Goal: Task Accomplishment & Management: Complete application form

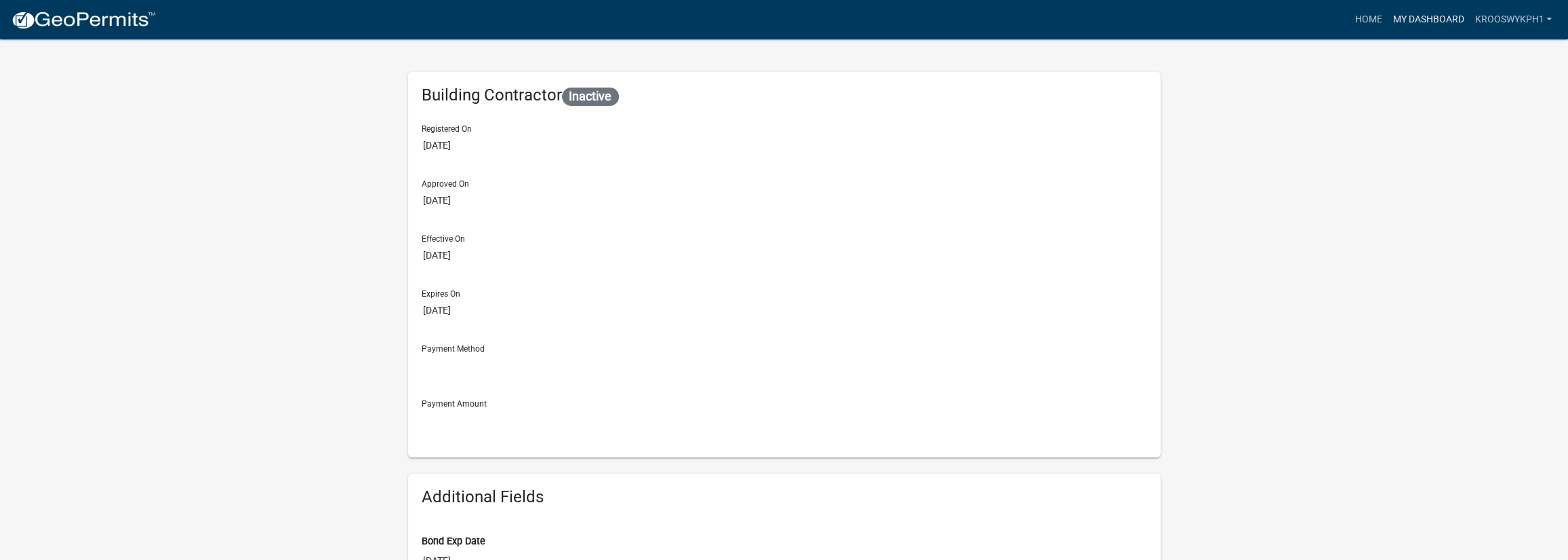
click at [1442, 19] on link "My Dashboard" at bounding box center [1427, 19] width 82 height 26
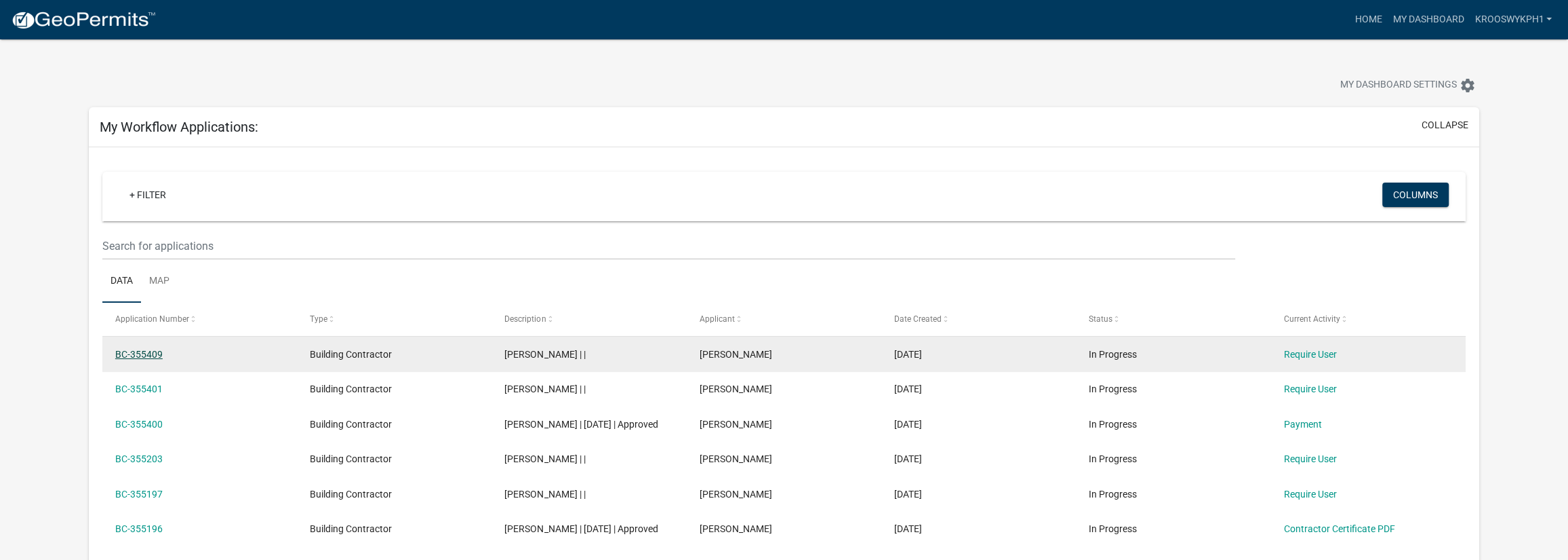
click at [136, 352] on link "BC-355409" at bounding box center [139, 354] width 48 height 11
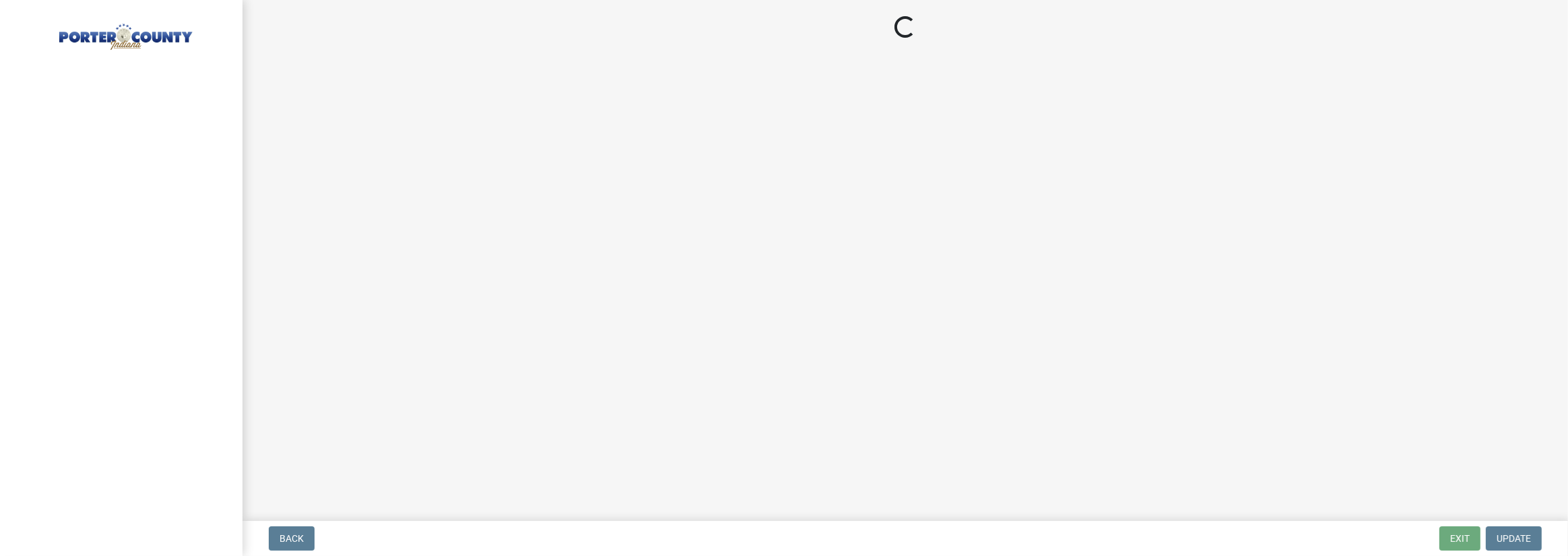
select select "IN"
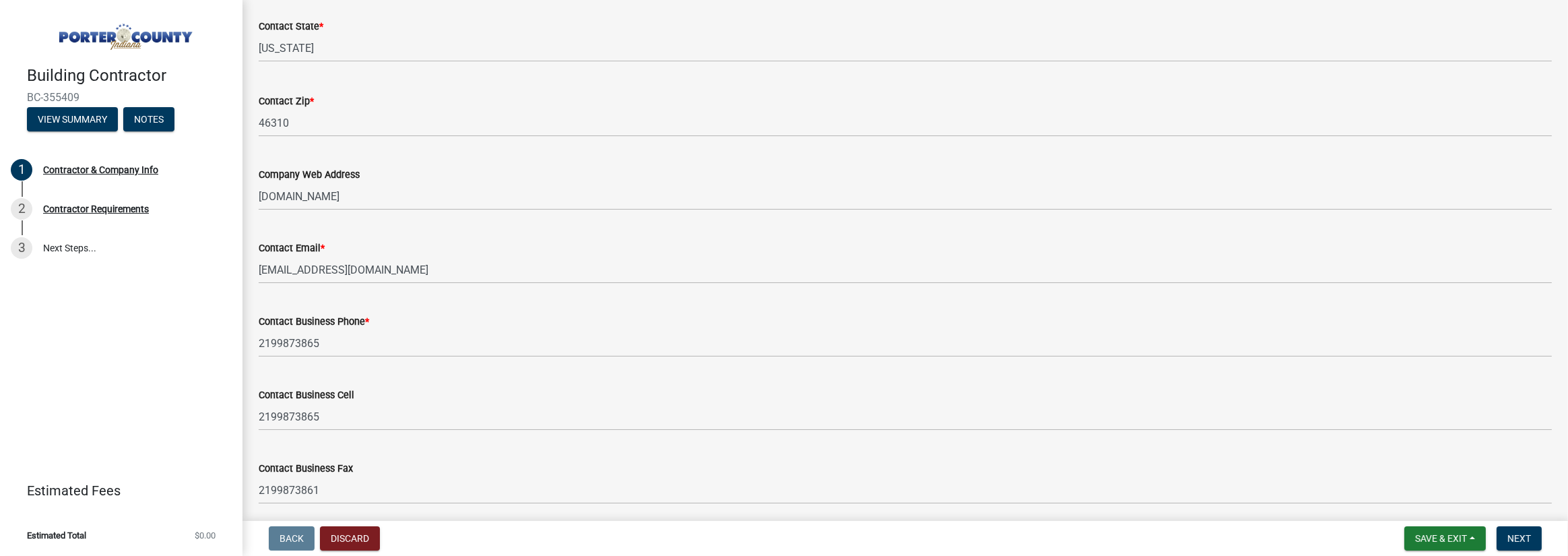
scroll to position [657, 0]
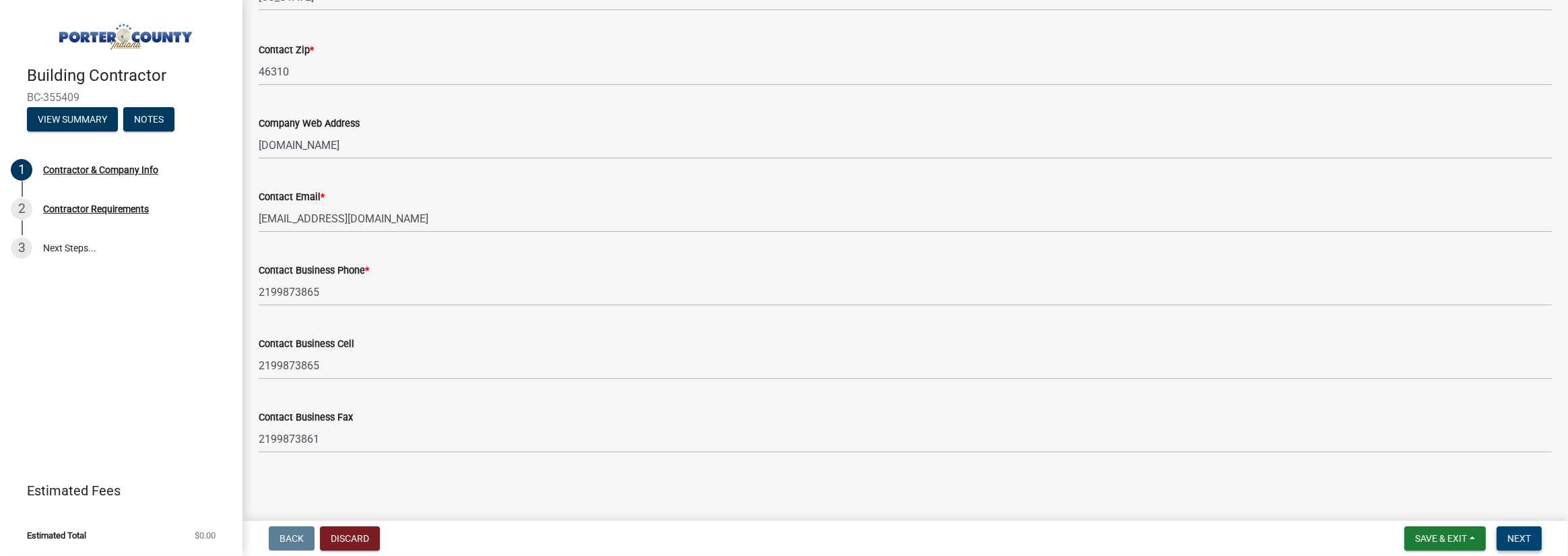
click at [1523, 546] on button "Next" at bounding box center [1519, 539] width 45 height 24
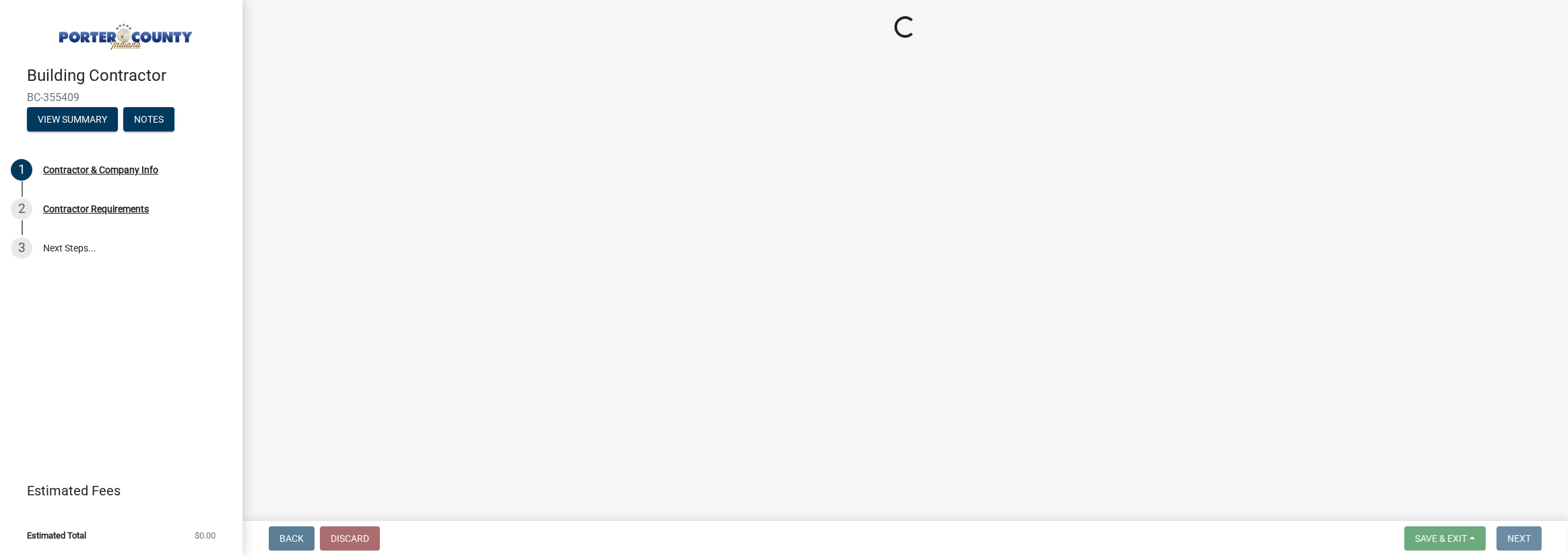
scroll to position [0, 0]
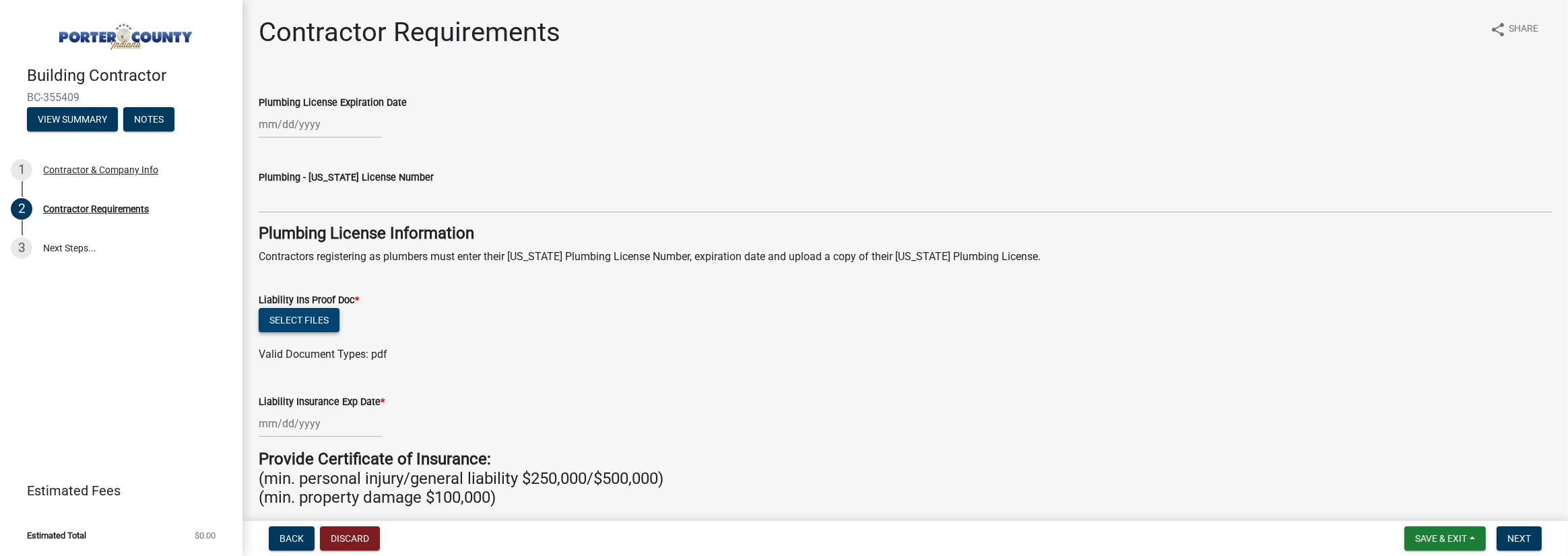
click at [309, 319] on button "Select files" at bounding box center [299, 320] width 80 height 24
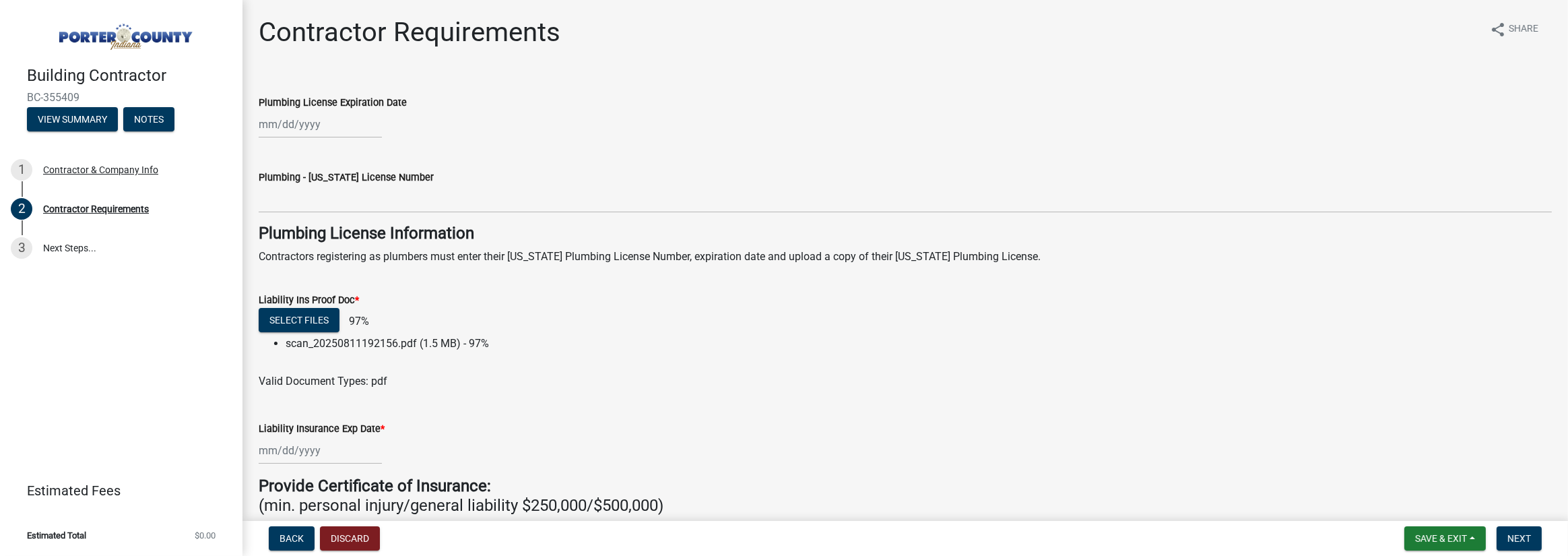
click at [298, 434] on label "Liability Insurance Exp Date *" at bounding box center [322, 428] width 126 height 10
click at [298, 450] on input "Liability Insurance Exp Date *" at bounding box center [320, 450] width 123 height 28
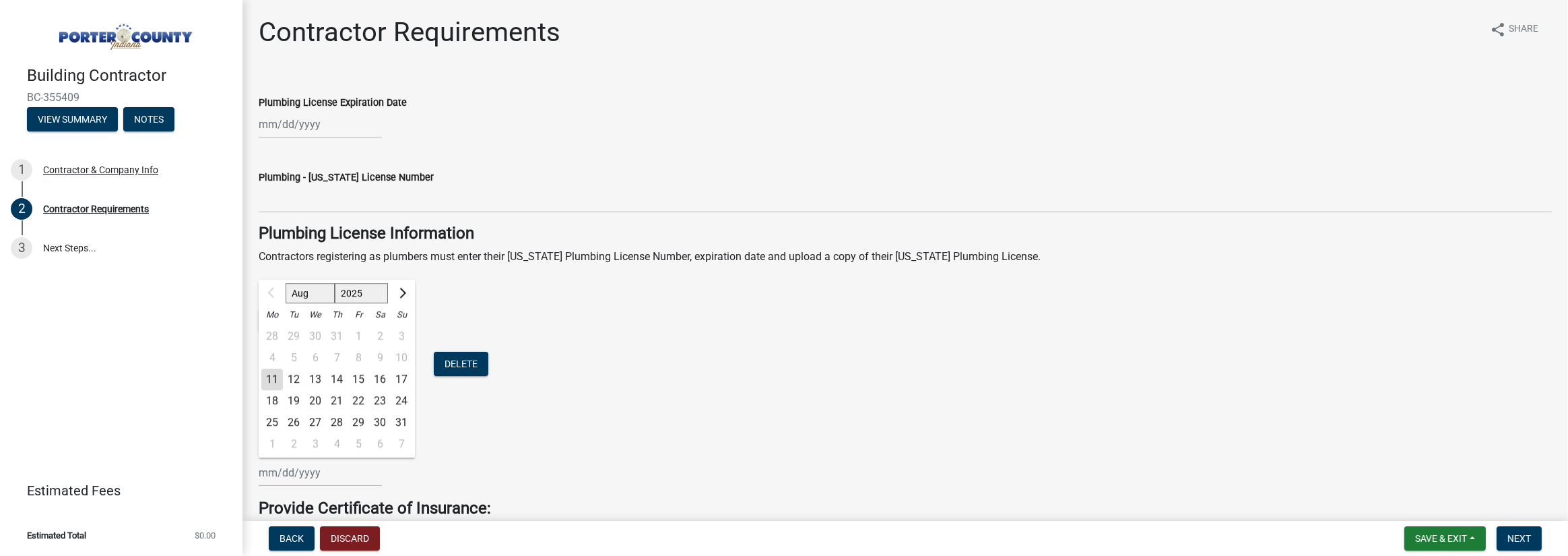
click at [374, 293] on select "2025 2026 2027 2028 2029 2030 2031 2032 2033 2034 2035 2036 2037 2038 2039 2040…" at bounding box center [362, 293] width 54 height 20
select select "2026"
click at [335, 283] on select "2025 2026 2027 2028 2029 2030 2031 2032 2033 2034 2035 2036 2037 2038 2039 2040…" at bounding box center [362, 293] width 54 height 20
click at [309, 295] on select "Jan Feb Mar Apr May Jun [DATE] Aug Sep Oct Nov Dec" at bounding box center [313, 293] width 54 height 20
select select "1"
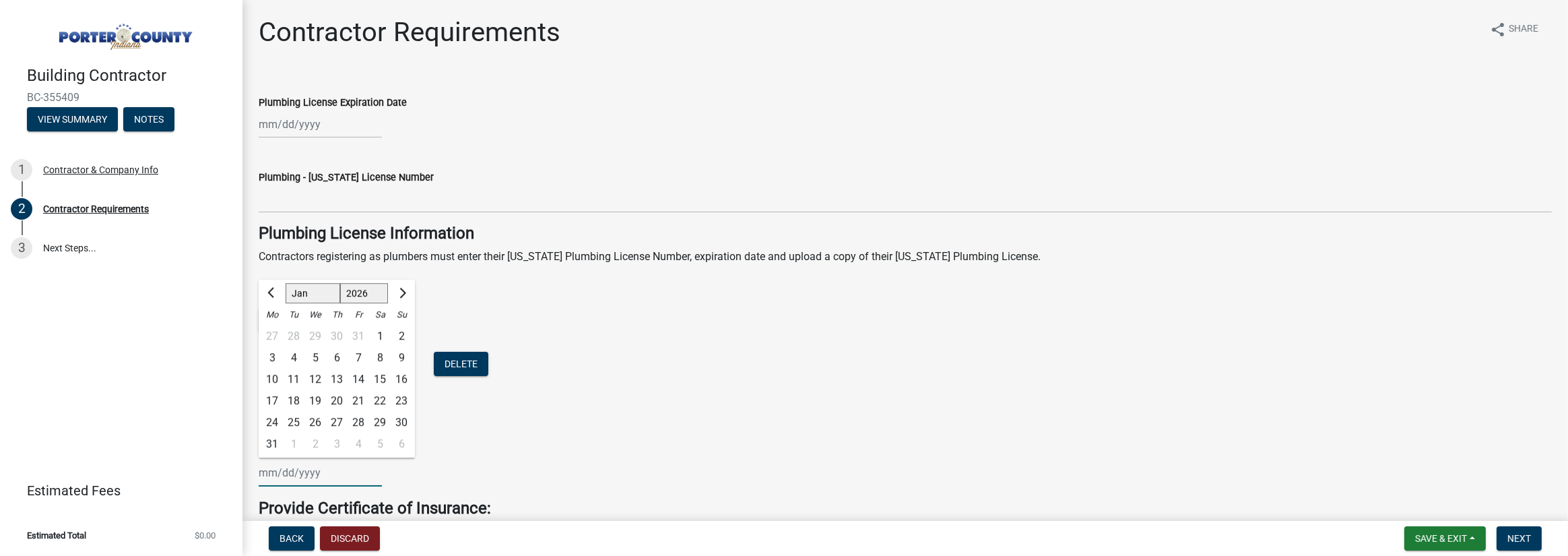
click at [286, 283] on select "Jan Feb Mar Apr May Jun [DATE] Aug Sep Oct Nov Dec" at bounding box center [313, 293] width 54 height 20
click at [383, 377] on div "17" at bounding box center [379, 379] width 22 height 22
type input "[DATE]"
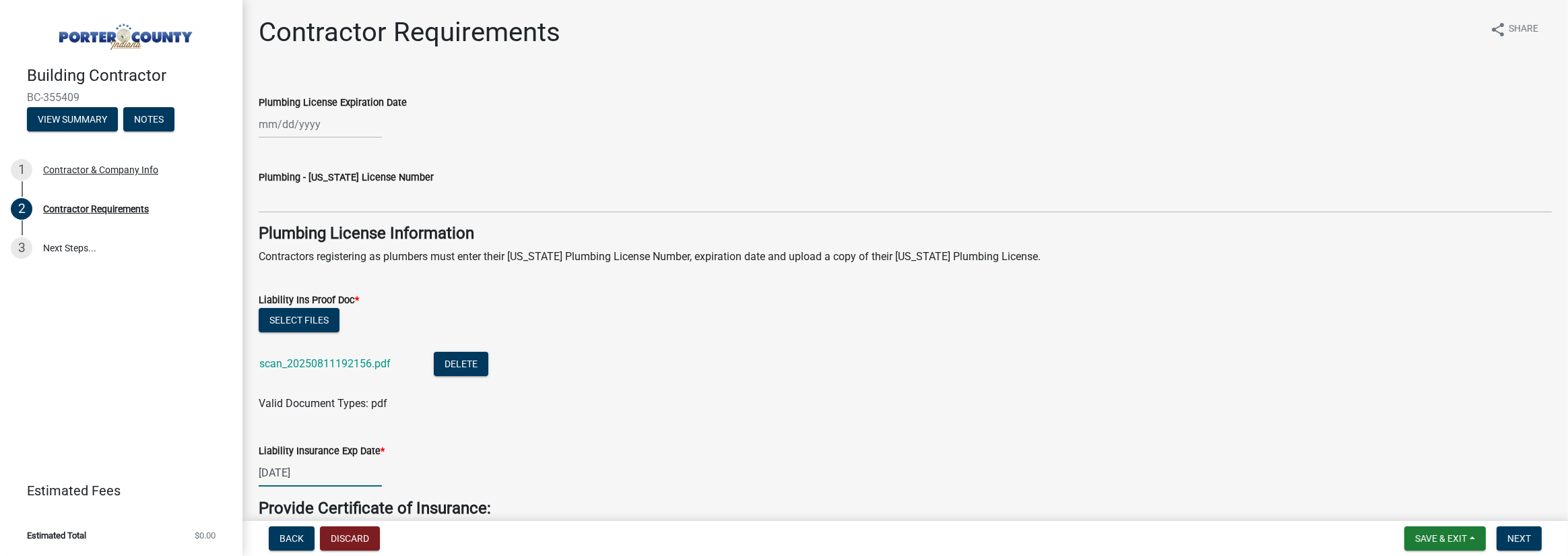
click at [321, 471] on div "[DATE]" at bounding box center [320, 473] width 123 height 28
select select "2026"
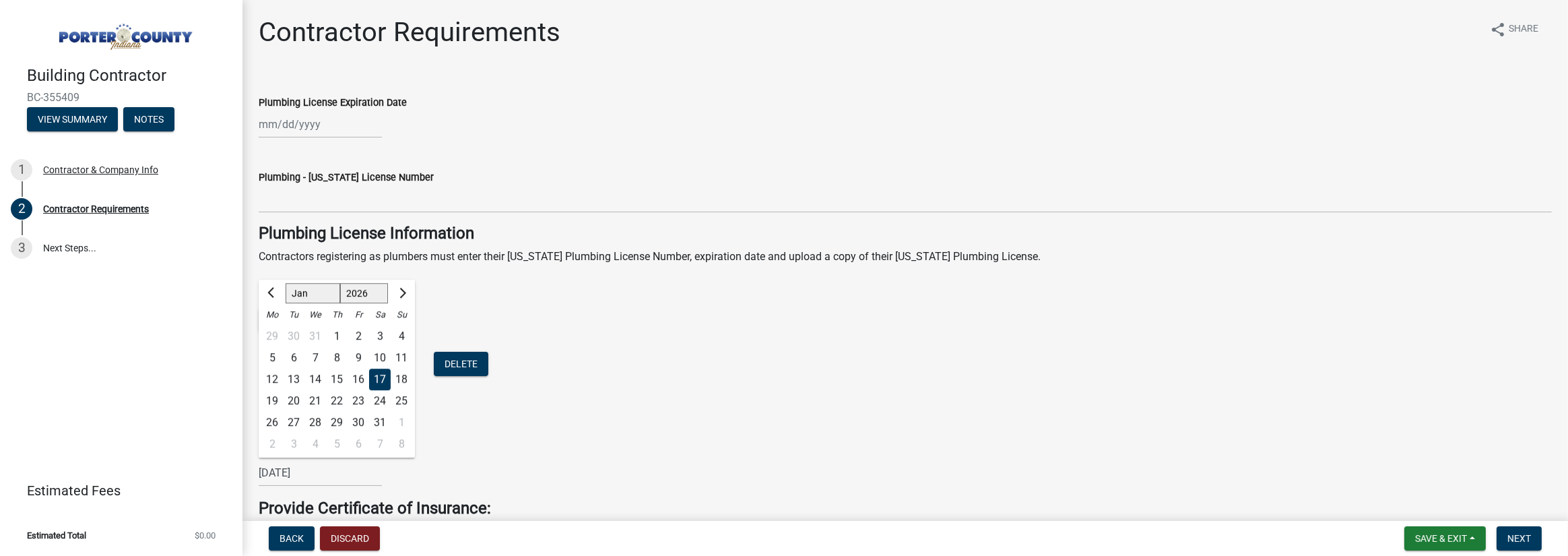
click at [521, 440] on div "Liability Insurance Exp Date * [DATE] Jan Feb Mar Apr May Jun [DATE] Aug Sep Oc…" at bounding box center [905, 455] width 1293 height 63
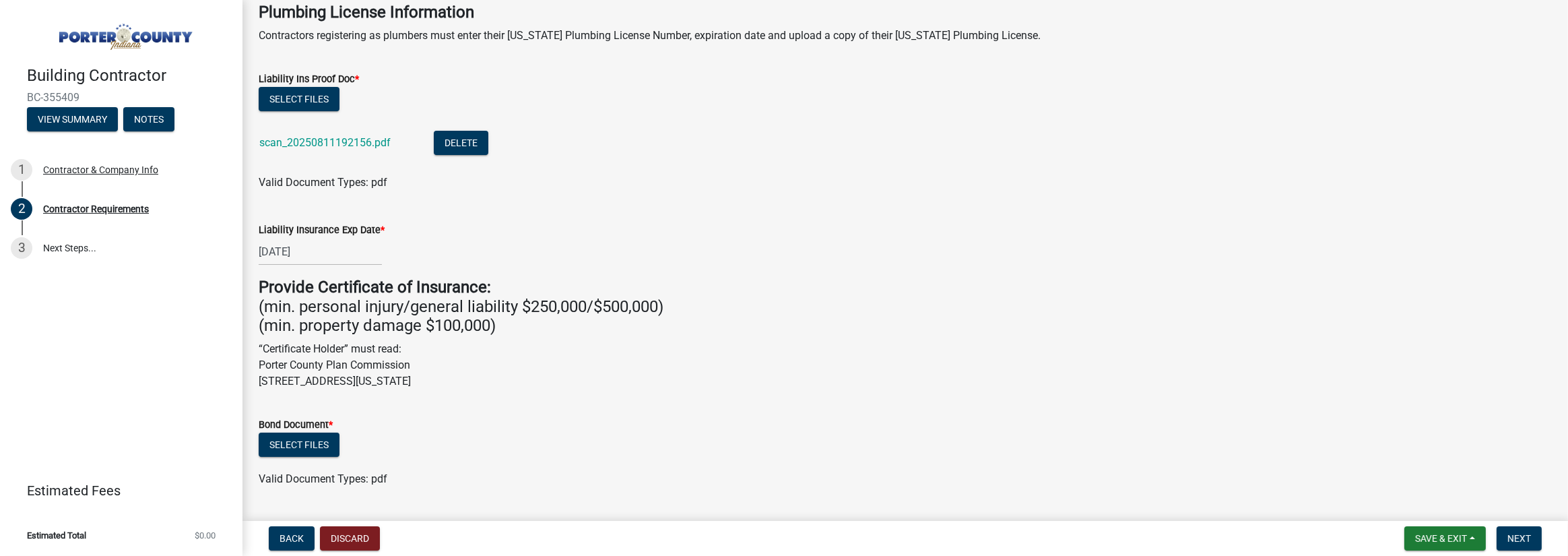
scroll to position [269, 0]
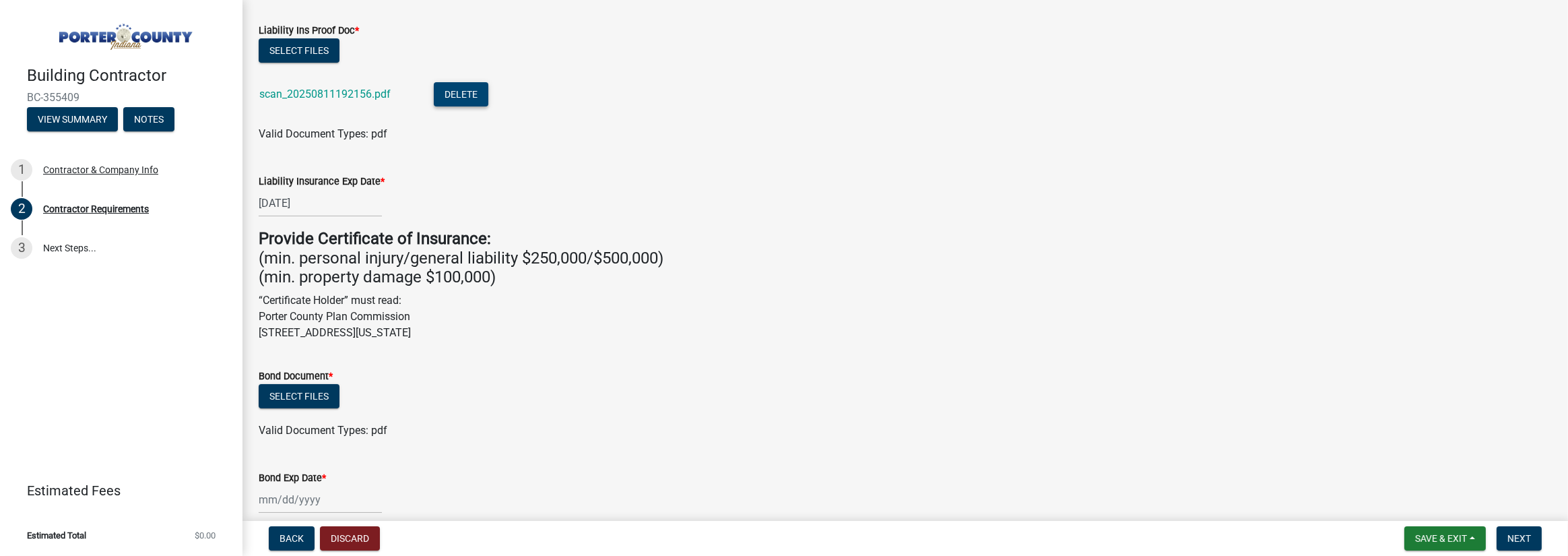
click at [453, 92] on button "Delete" at bounding box center [461, 94] width 54 height 24
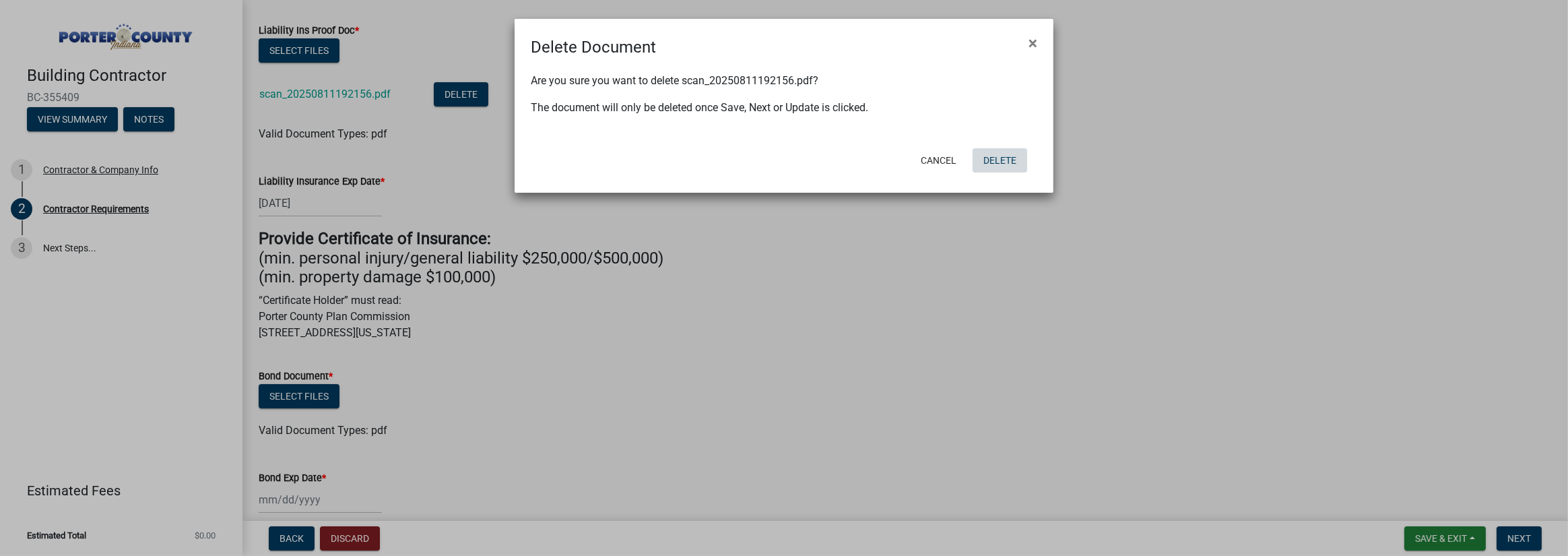
click at [996, 158] on button "Delete" at bounding box center [999, 160] width 54 height 24
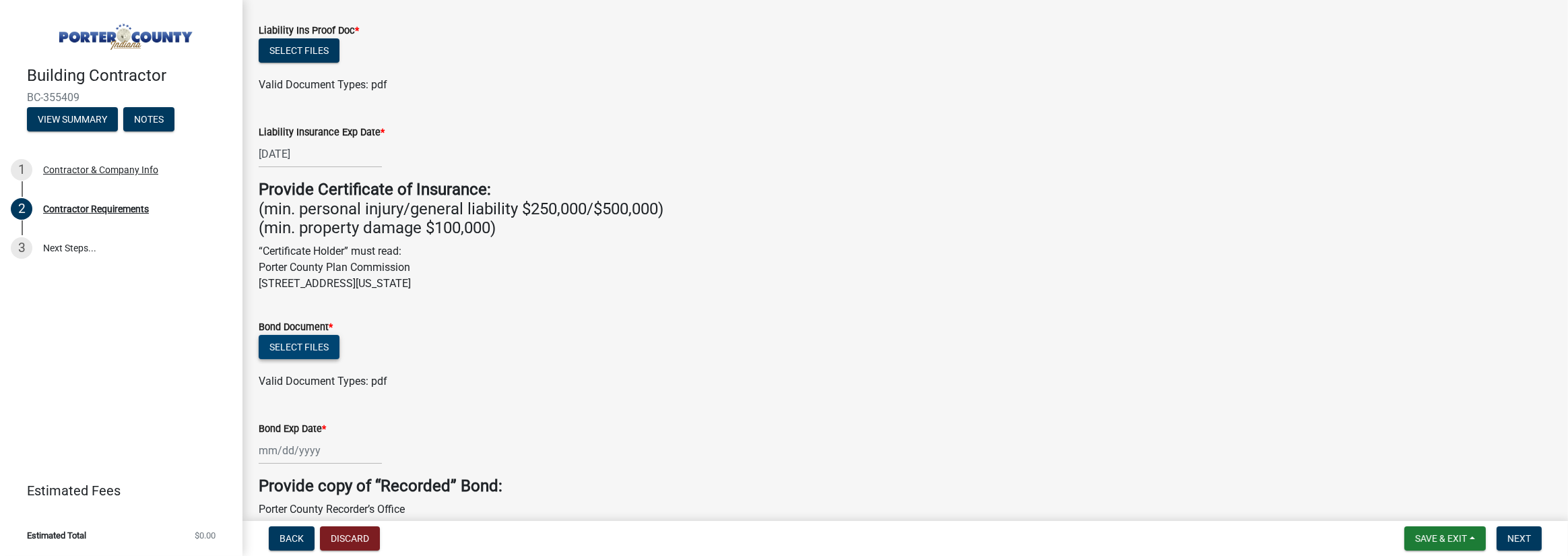
click at [309, 351] on button "Select files" at bounding box center [299, 347] width 80 height 24
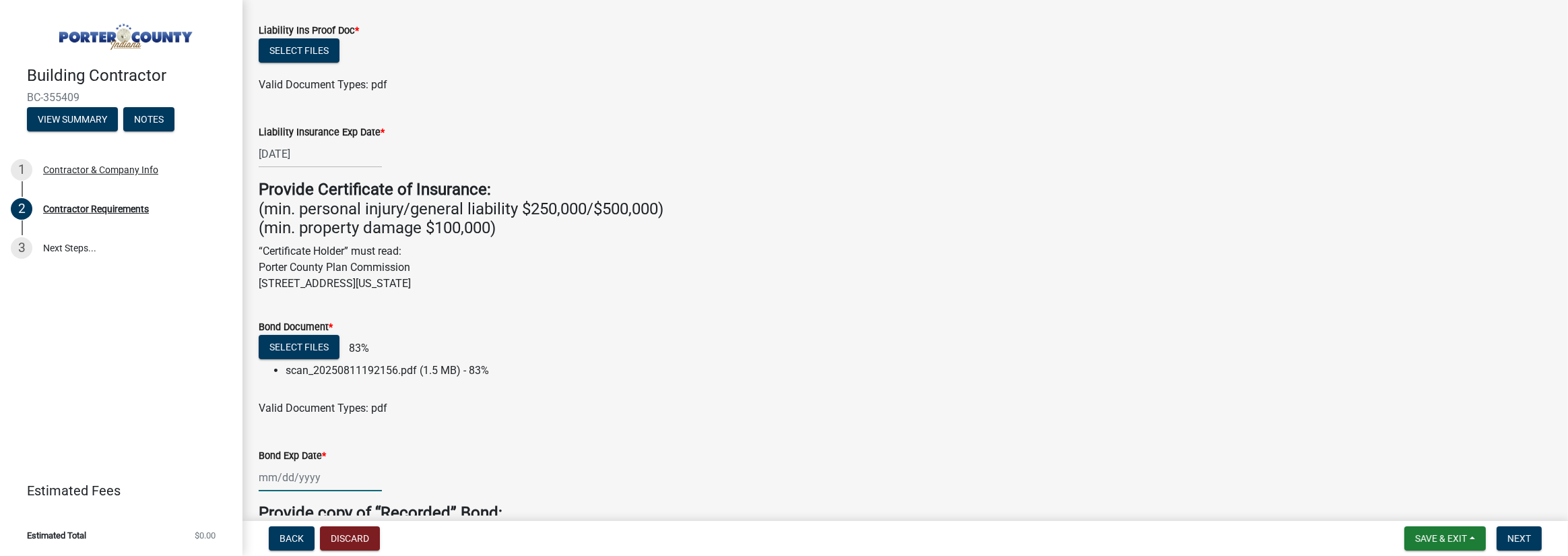
click at [278, 476] on div at bounding box center [320, 477] width 123 height 28
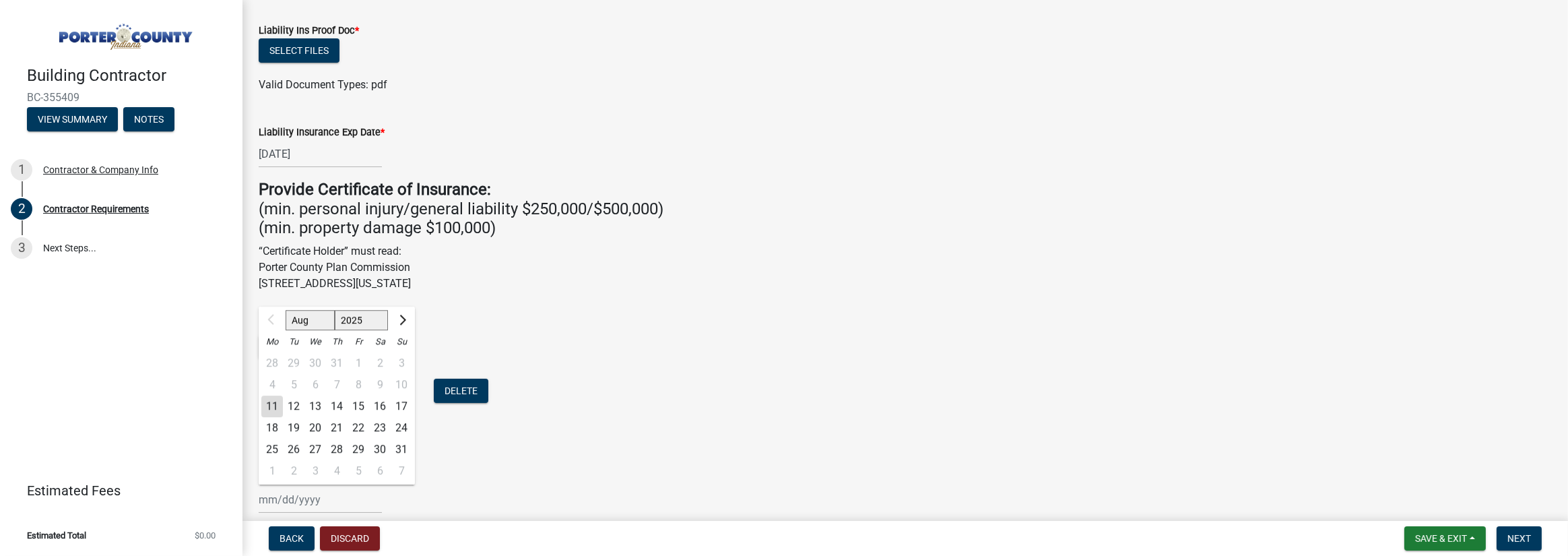
click at [359, 323] on select "2025 2026 2027 2028 2029 2030 2031 2032 2033 2034 2035 2036 2037 2038 2039 2040…" at bounding box center [362, 320] width 54 height 20
select select "2026"
click at [335, 310] on select "2025 2026 2027 2028 2029 2030 2031 2032 2033 2034 2035 2036 2037 2038 2039 2040…" at bounding box center [362, 320] width 54 height 20
click at [378, 383] on div "8" at bounding box center [379, 385] width 22 height 22
type input "[DATE]"
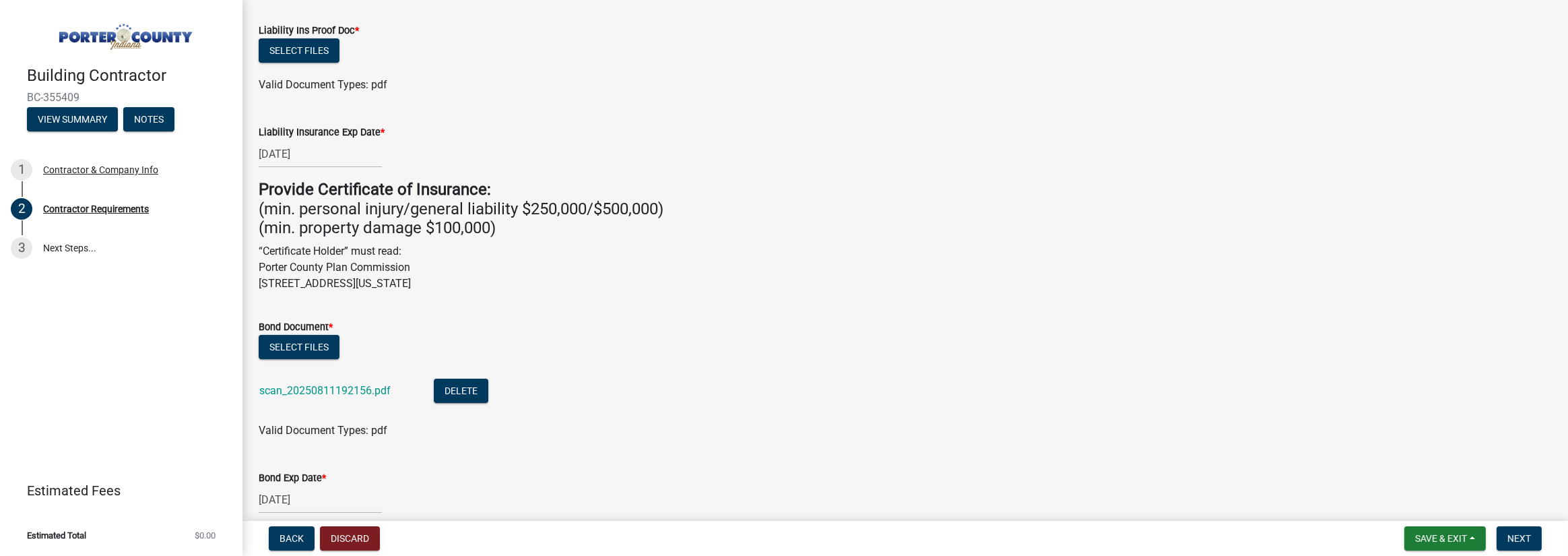
select select "2026"
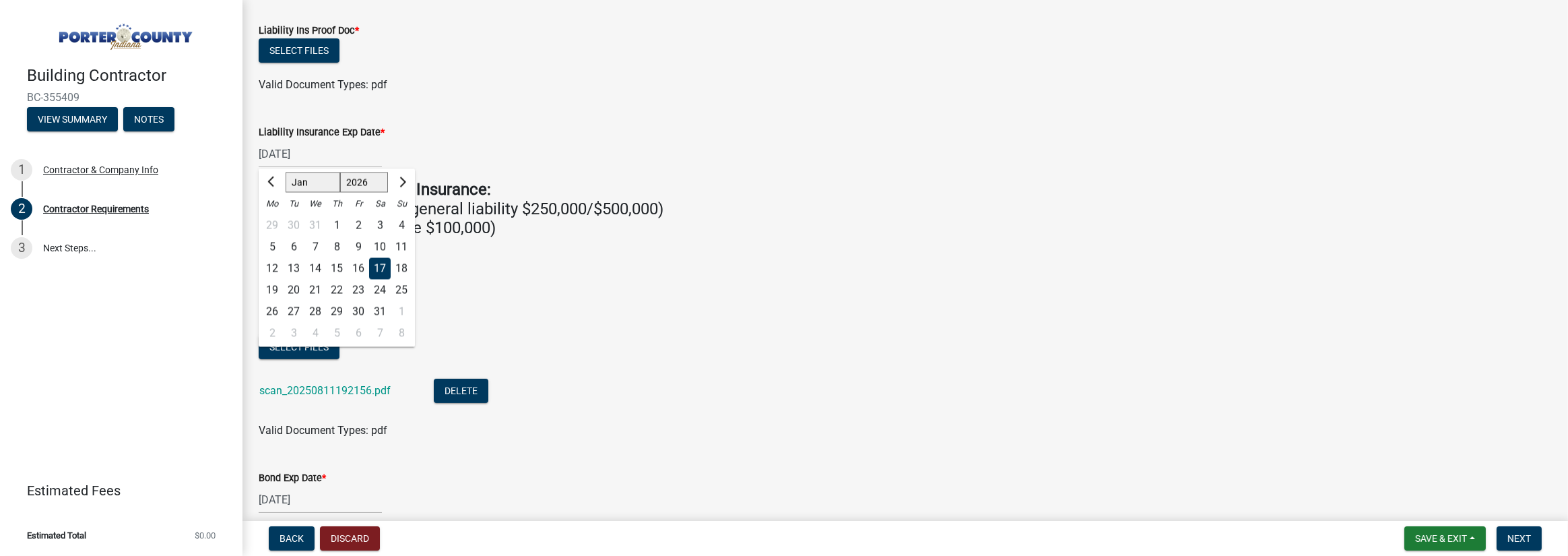
click at [343, 154] on input "[DATE]" at bounding box center [320, 154] width 123 height 28
click at [382, 269] on div "17" at bounding box center [379, 268] width 22 height 22
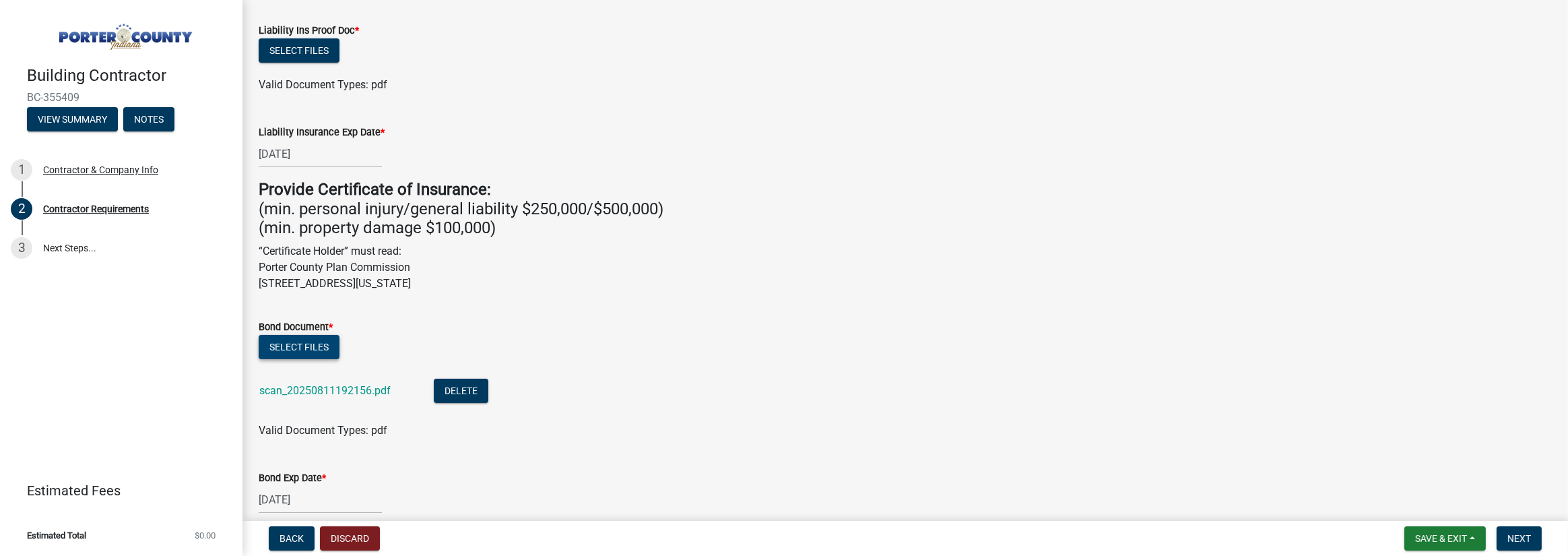
click at [316, 341] on button "Select files" at bounding box center [299, 347] width 80 height 24
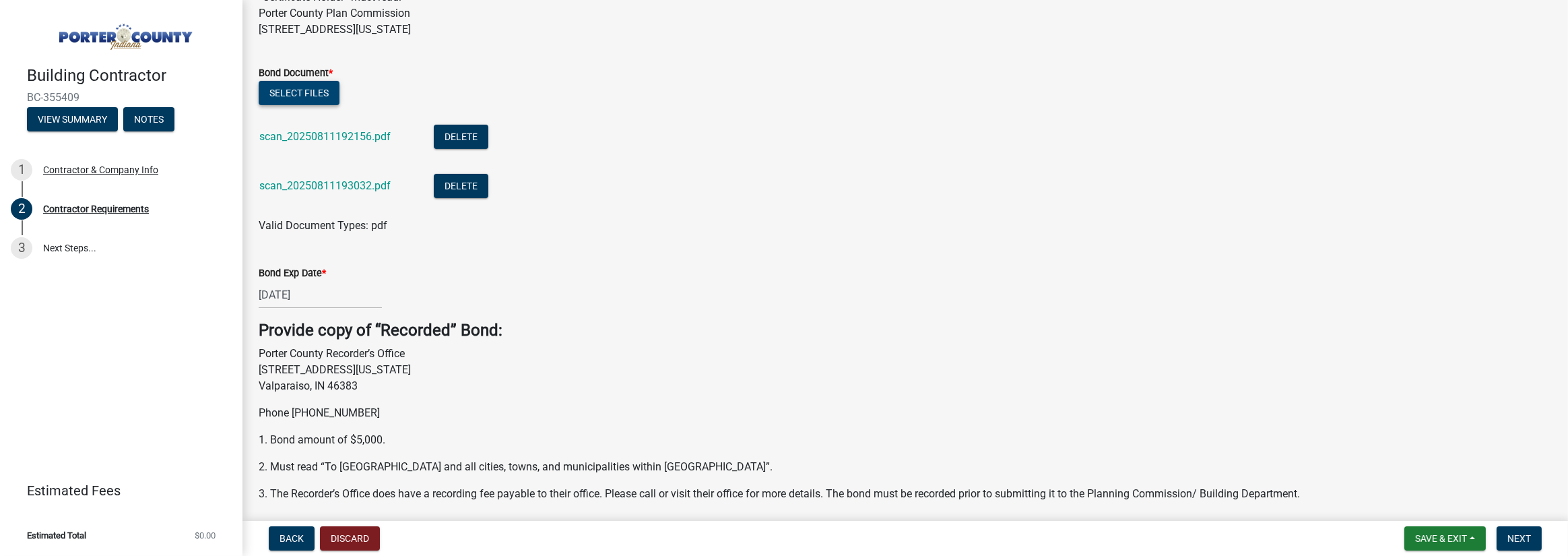
scroll to position [539, 0]
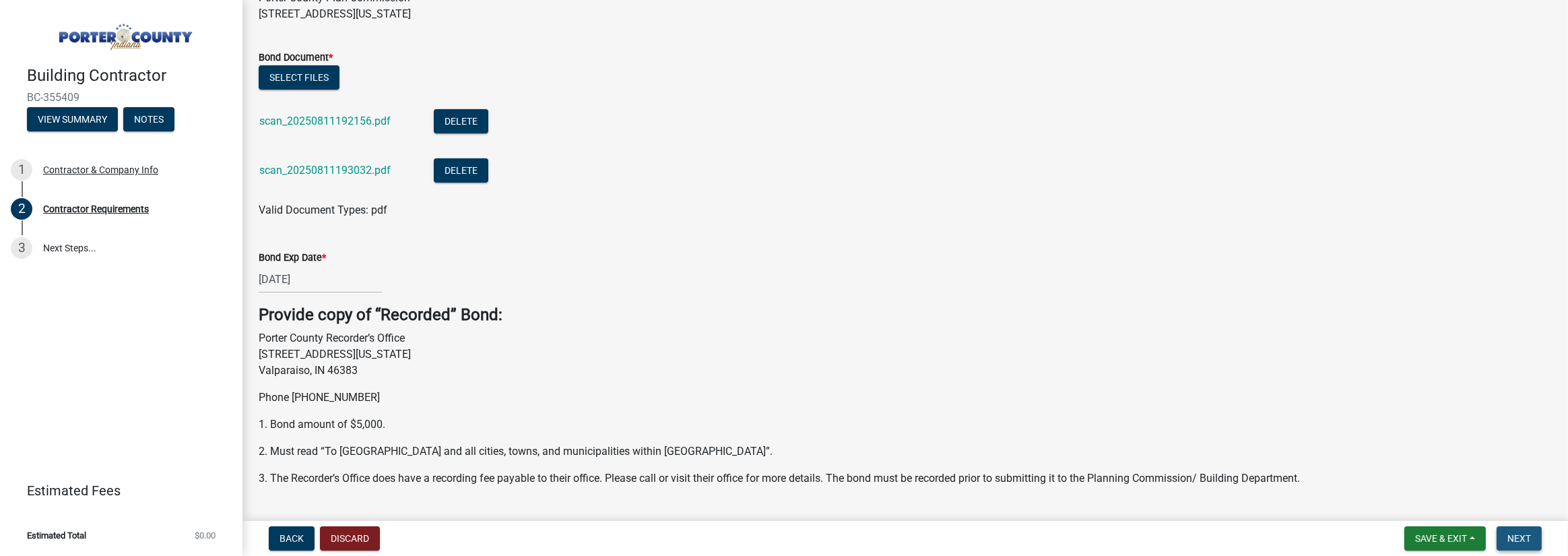
click at [1513, 539] on span "Next" at bounding box center [1518, 538] width 24 height 10
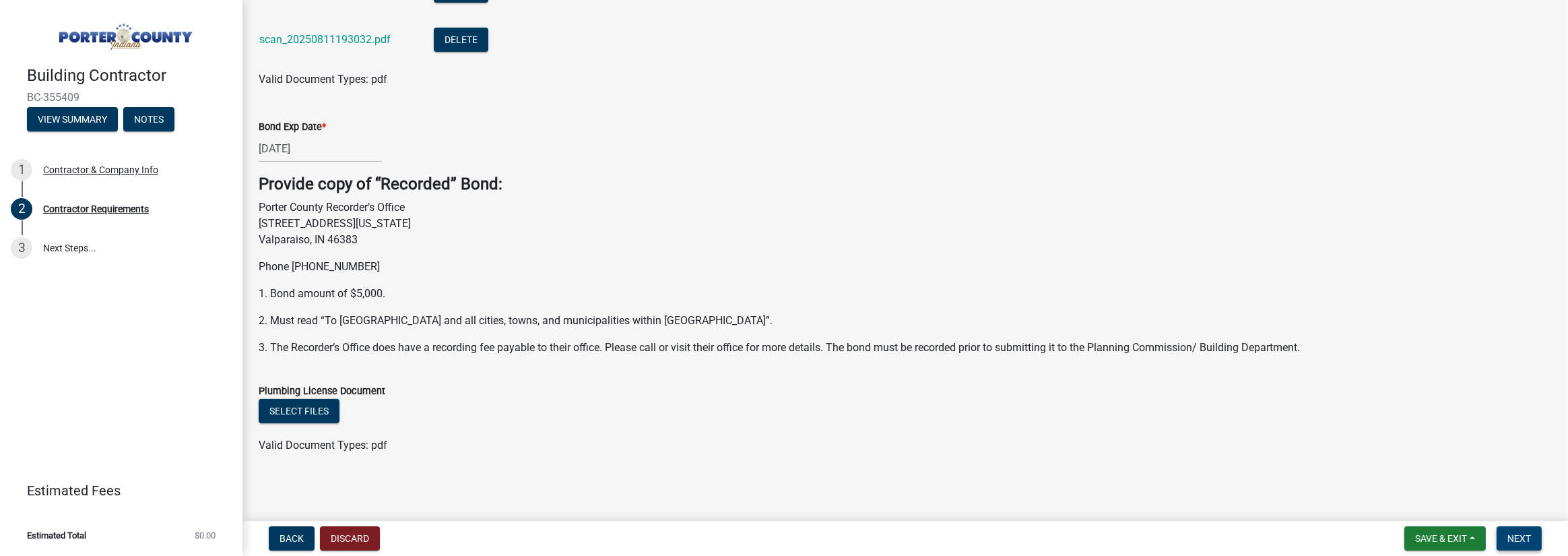
scroll to position [698, 0]
click at [287, 407] on button "Select files" at bounding box center [299, 409] width 80 height 24
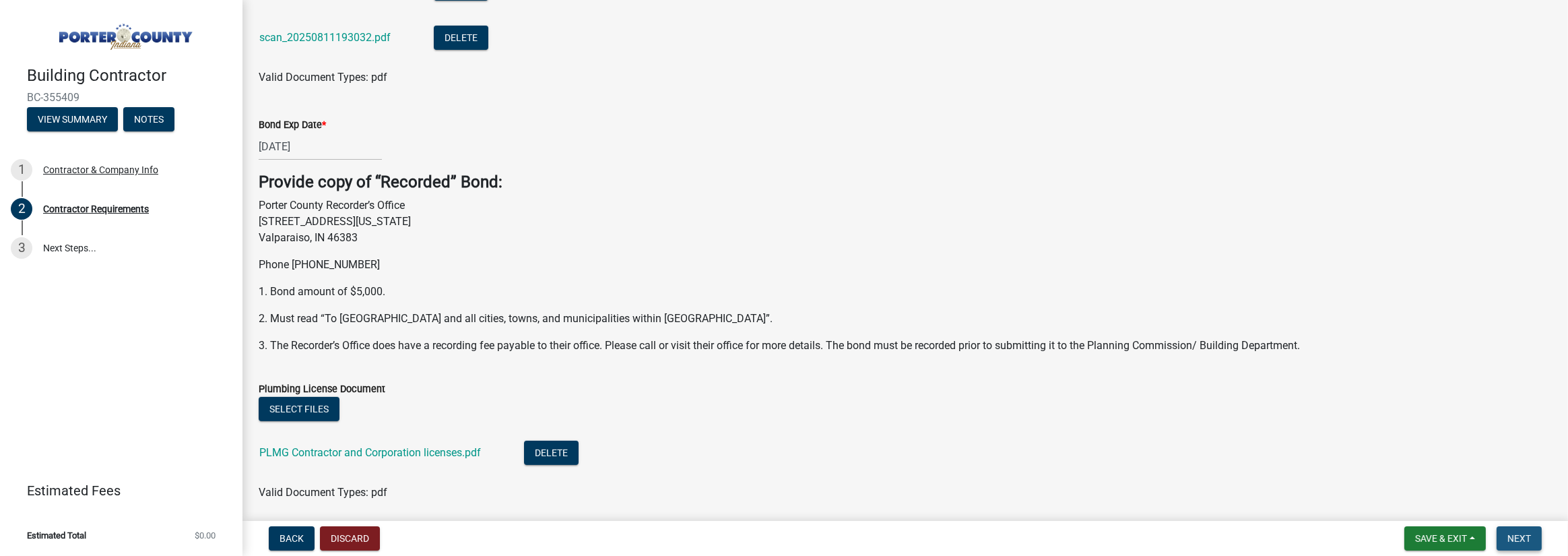
click at [1523, 539] on span "Next" at bounding box center [1518, 538] width 24 height 10
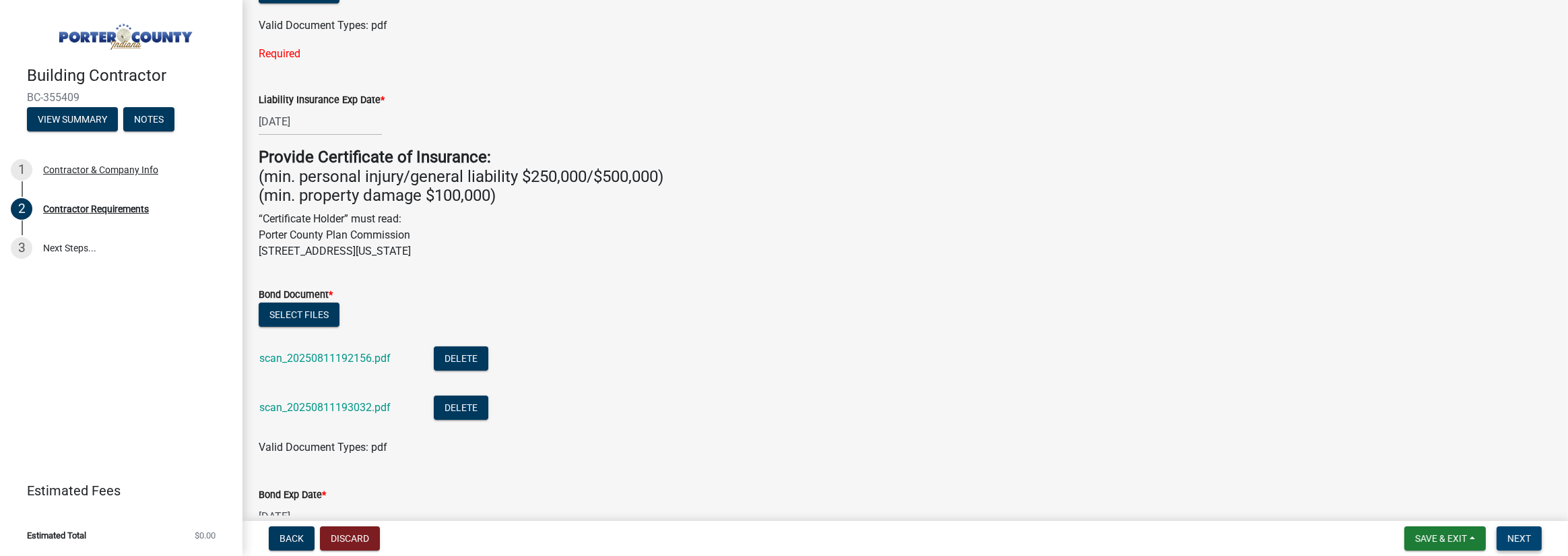
scroll to position [344, 0]
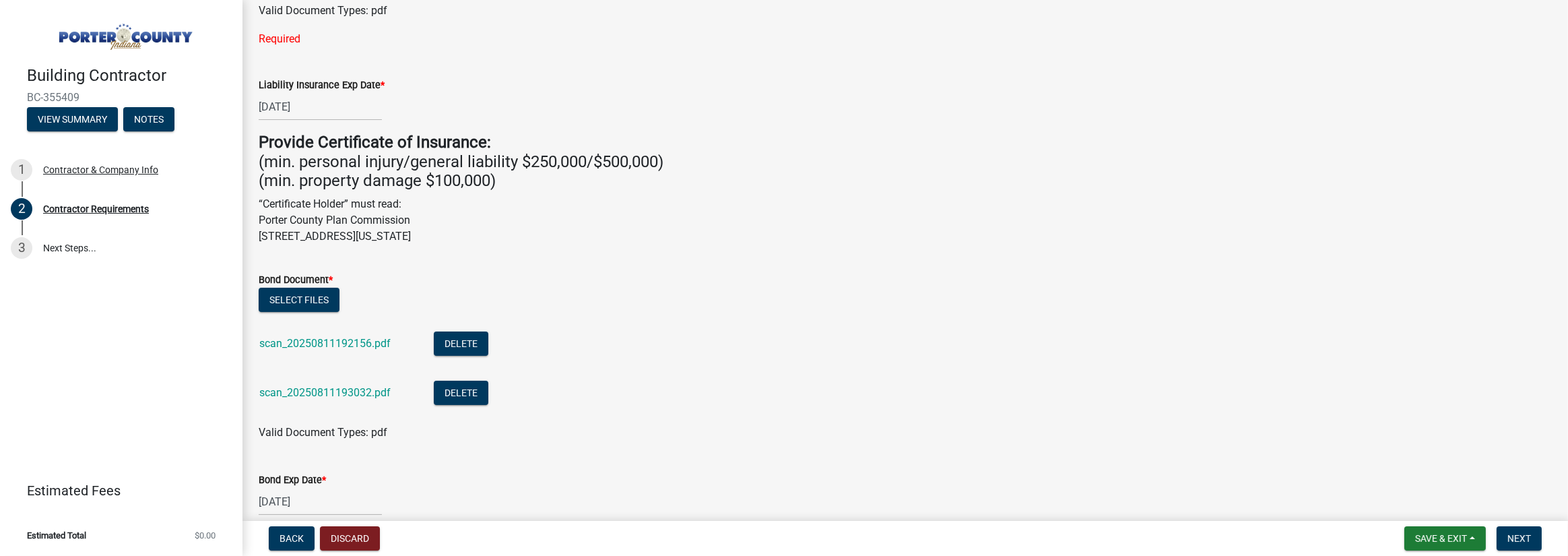
click at [663, 263] on form "Bond Document * Select files scan_20250811192156.pdf Delete scan_20250811193032…" at bounding box center [905, 348] width 1293 height 185
click at [458, 396] on button "Delete" at bounding box center [461, 393] width 54 height 24
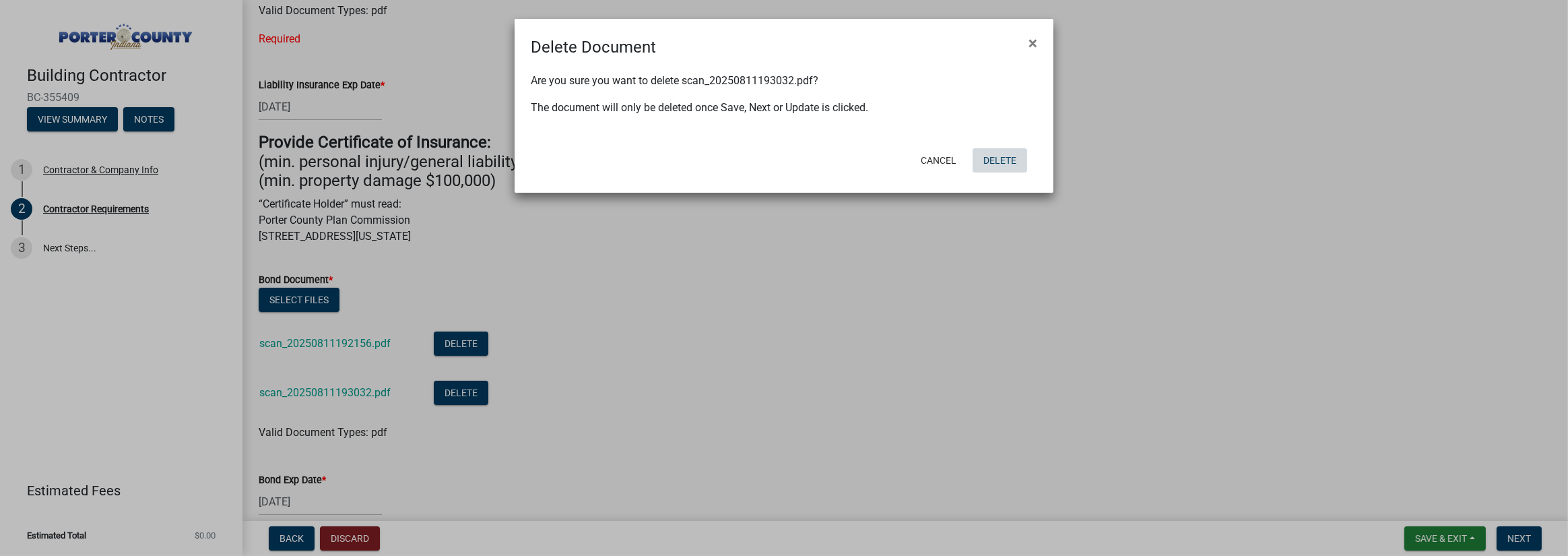
click at [996, 163] on button "Delete" at bounding box center [999, 160] width 54 height 24
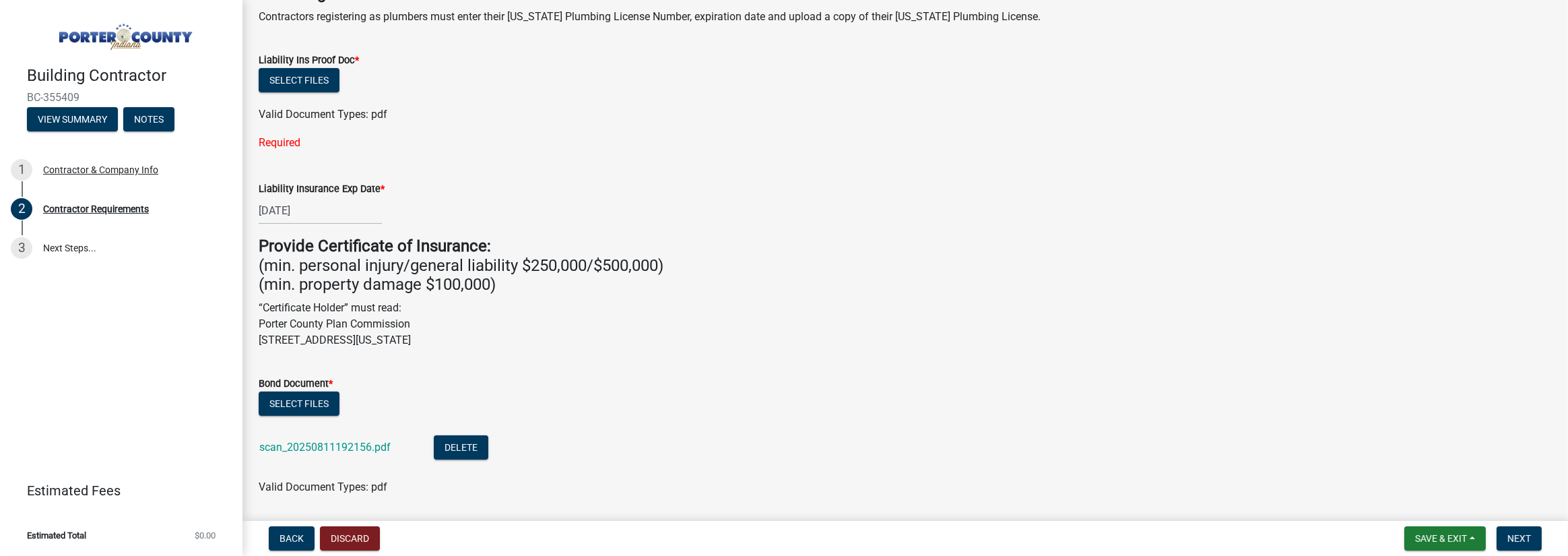
scroll to position [209, 0]
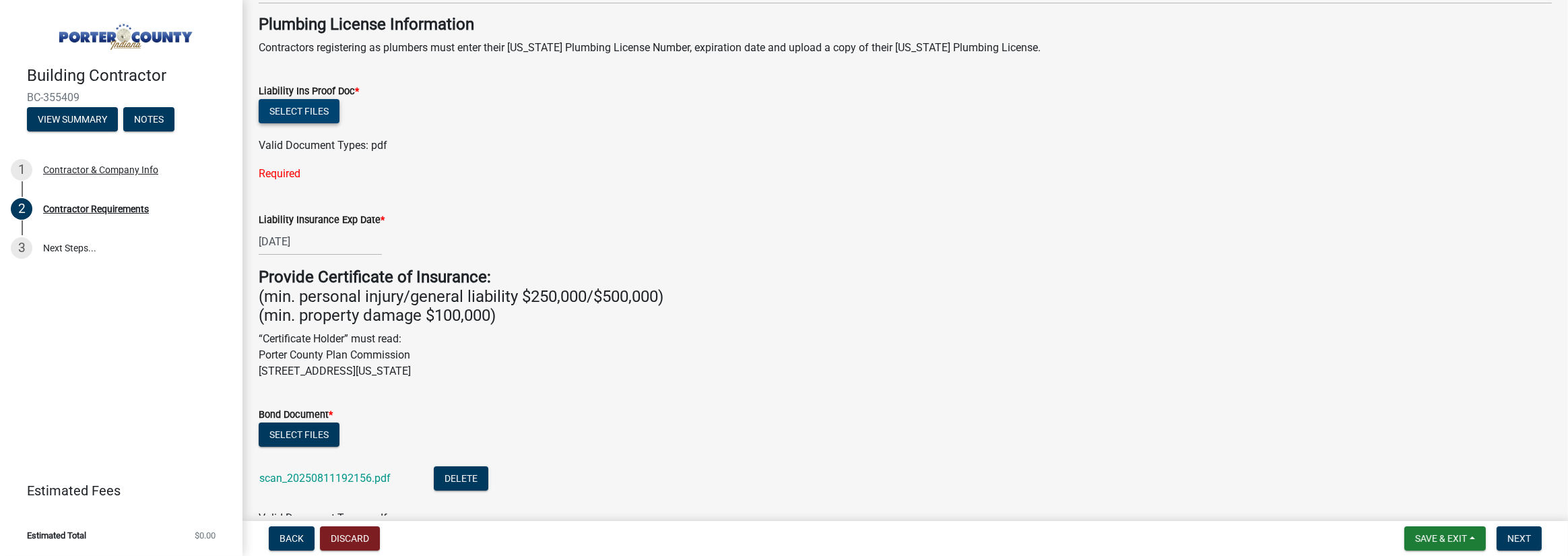
click at [292, 111] on button "Select files" at bounding box center [299, 111] width 80 height 24
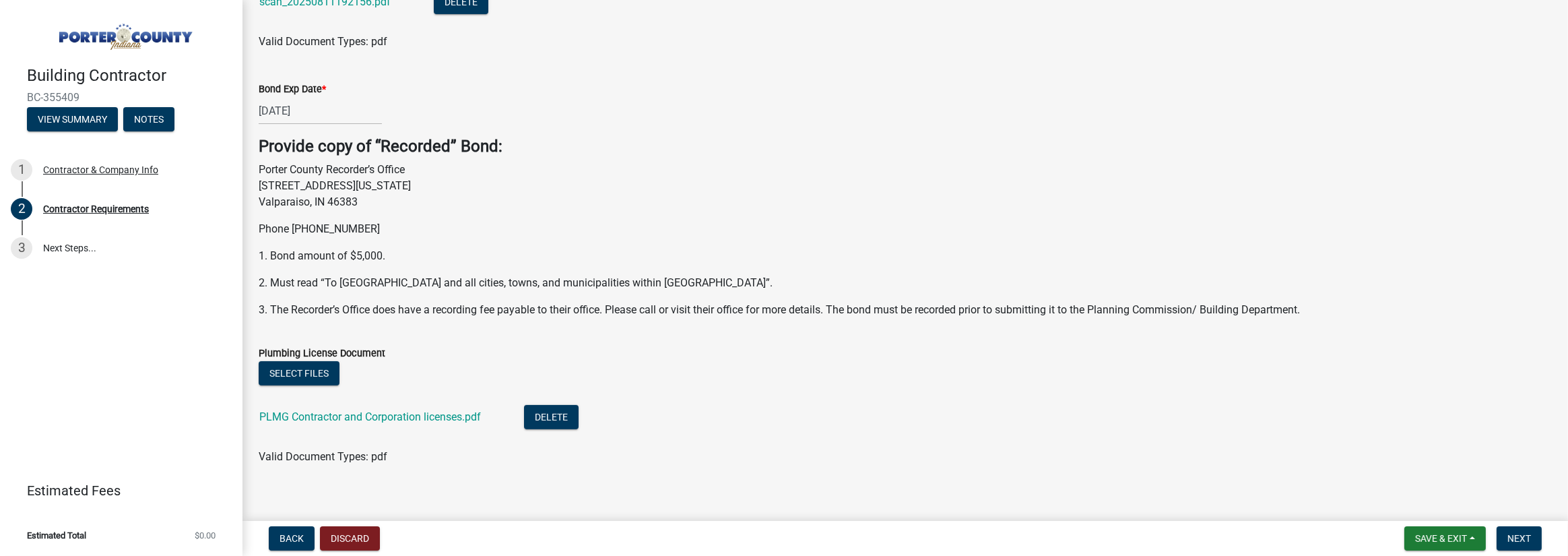
scroll to position [720, 0]
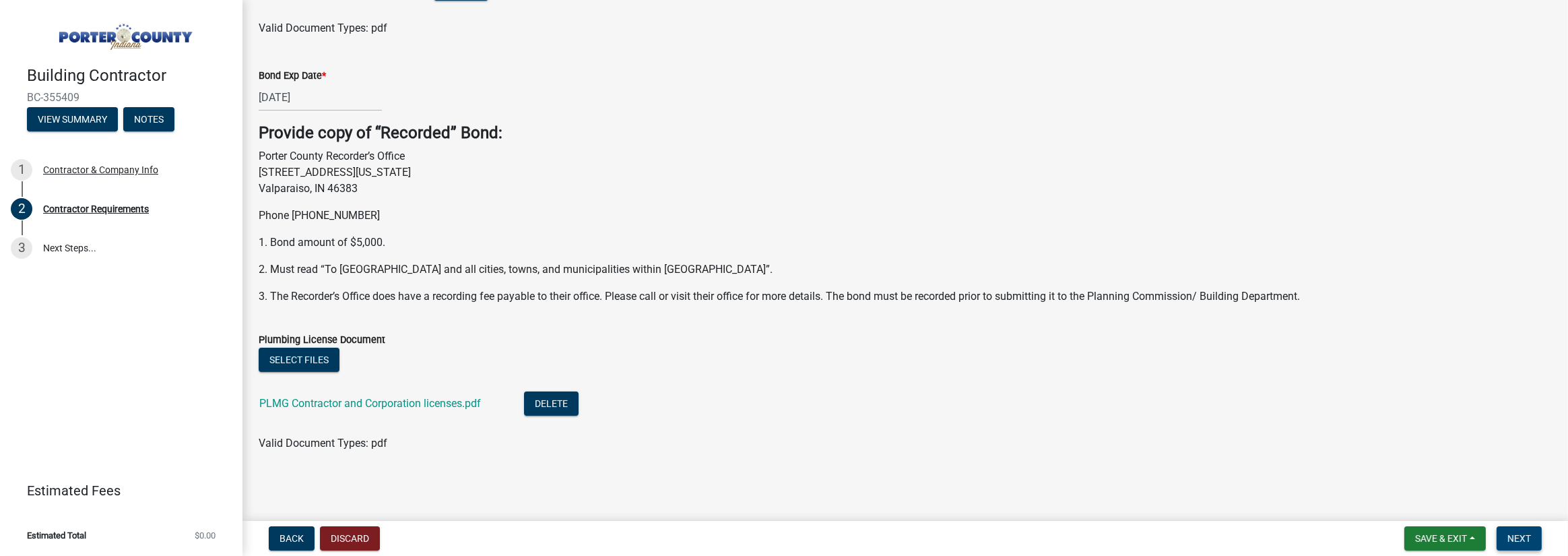
click at [1511, 531] on button "Next" at bounding box center [1519, 539] width 45 height 24
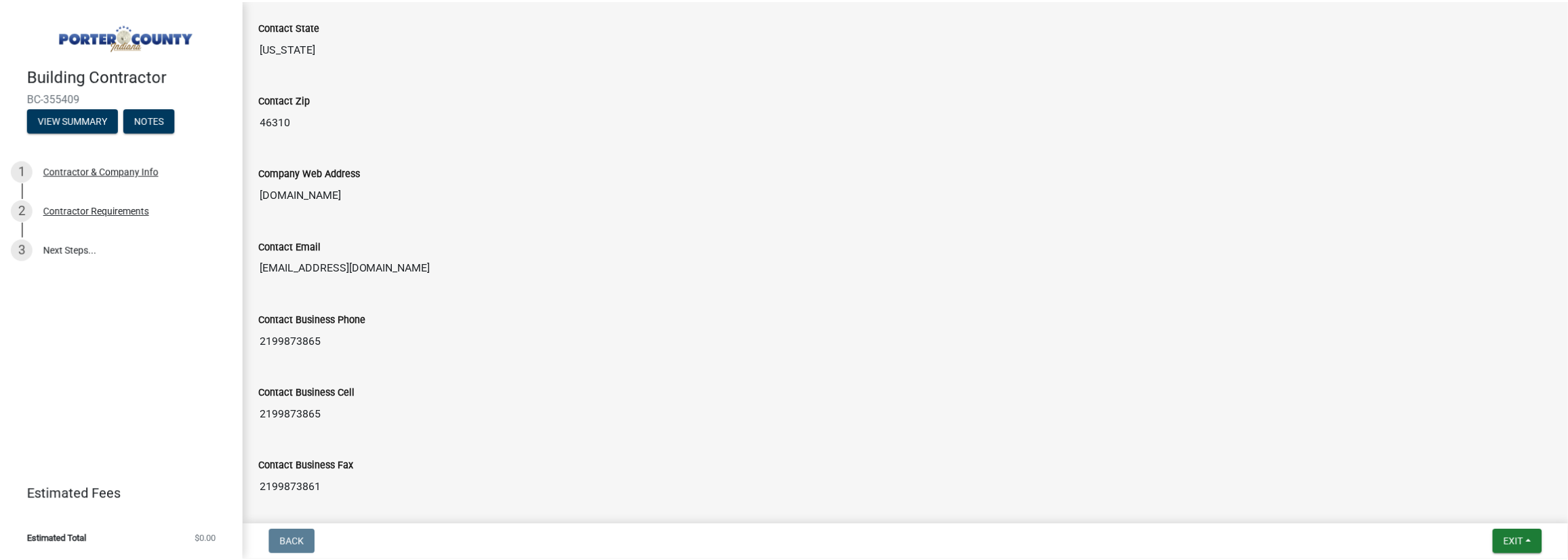
scroll to position [734, 0]
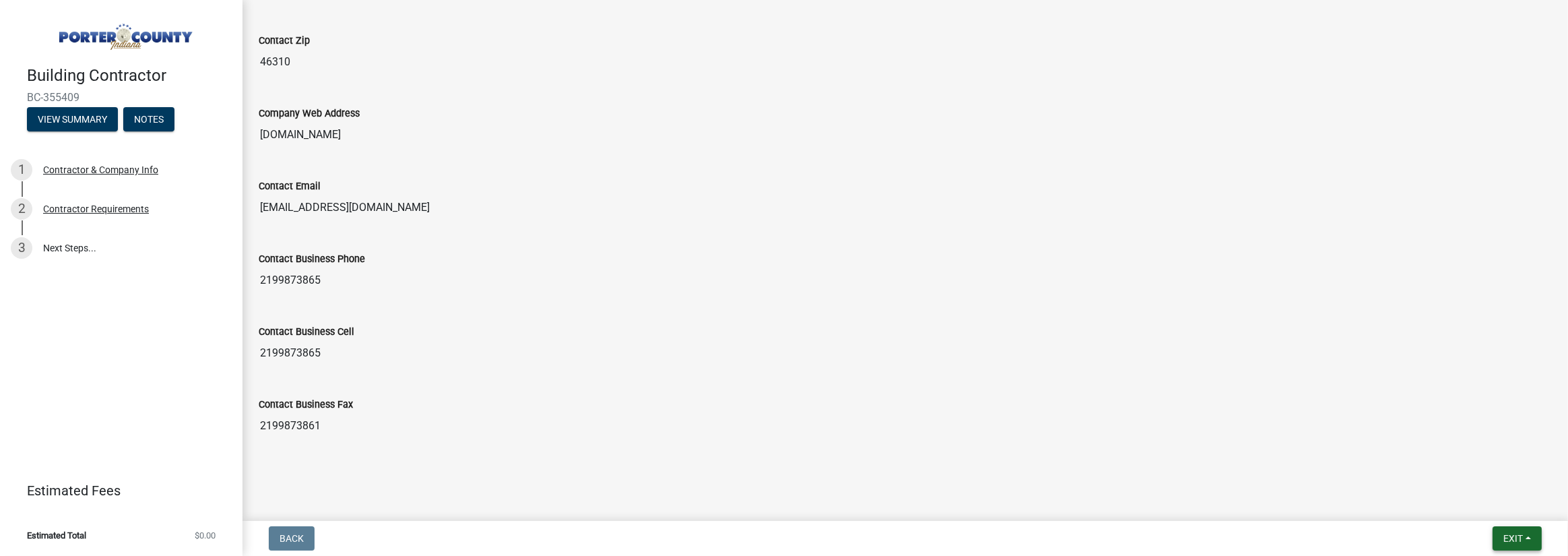
click at [1521, 532] on button "Exit" at bounding box center [1516, 539] width 49 height 24
click at [1483, 503] on button "Save & Exit" at bounding box center [1487, 503] width 108 height 32
